Goal: Transaction & Acquisition: Purchase product/service

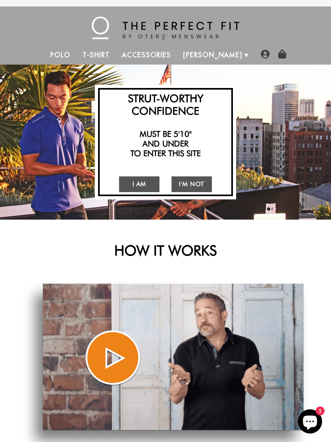
click at [143, 182] on link "I Am" at bounding box center [139, 184] width 40 height 16
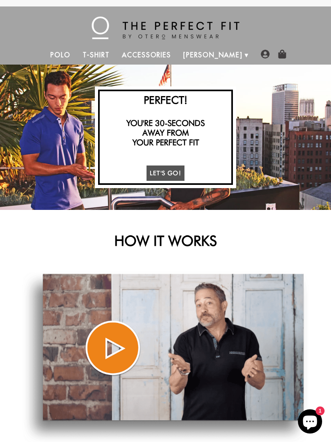
click at [171, 171] on link "Let's Go!" at bounding box center [165, 173] width 38 height 16
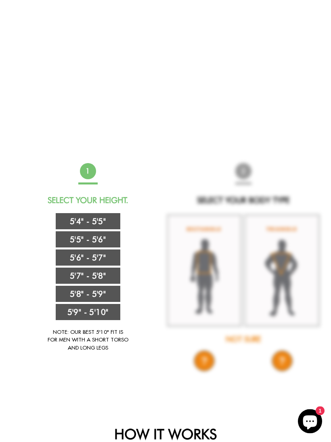
scroll to position [270, 0]
click at [110, 243] on link "5'5" - 5'6"" at bounding box center [88, 239] width 65 height 16
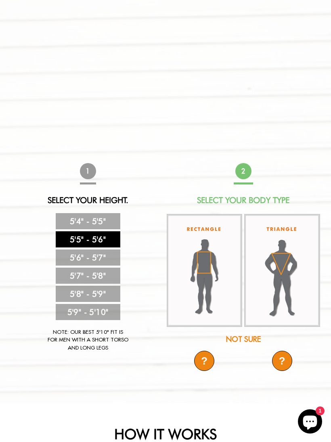
click at [206, 264] on img at bounding box center [205, 270] width 76 height 113
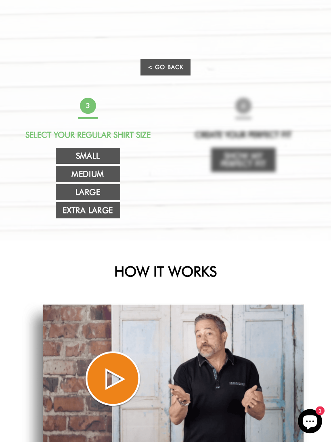
scroll to position [376, 0]
click at [104, 172] on link "Medium" at bounding box center [88, 174] width 65 height 16
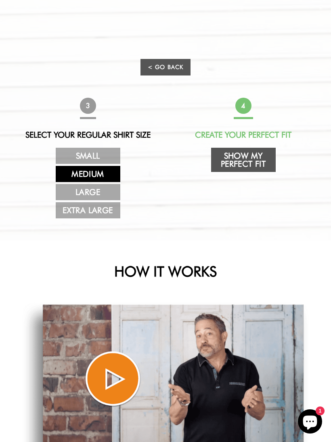
click at [258, 159] on link "Show My Perfect Fit" at bounding box center [243, 160] width 65 height 24
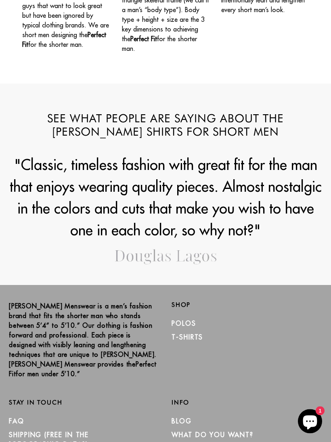
select select "55-56"
select select "M"
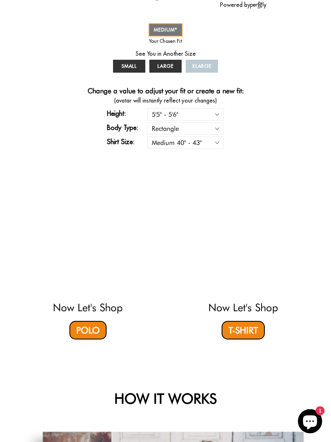
scroll to position [320, 0]
click at [96, 324] on link "Polo" at bounding box center [87, 330] width 37 height 19
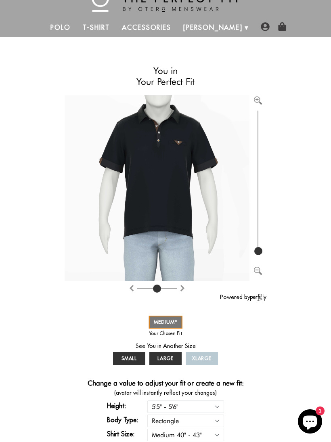
scroll to position [29, 0]
